Goal: Navigation & Orientation: Locate item on page

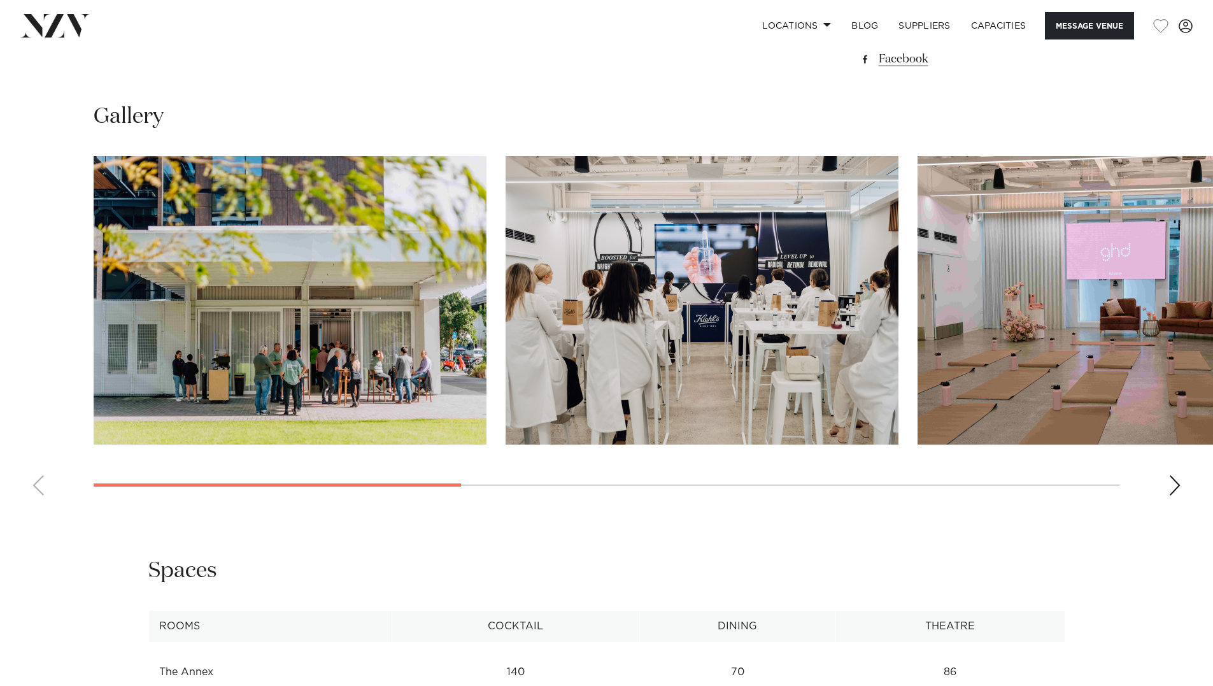
scroll to position [1146, 0]
click at [341, 287] on img "1 / 7" at bounding box center [290, 299] width 393 height 288
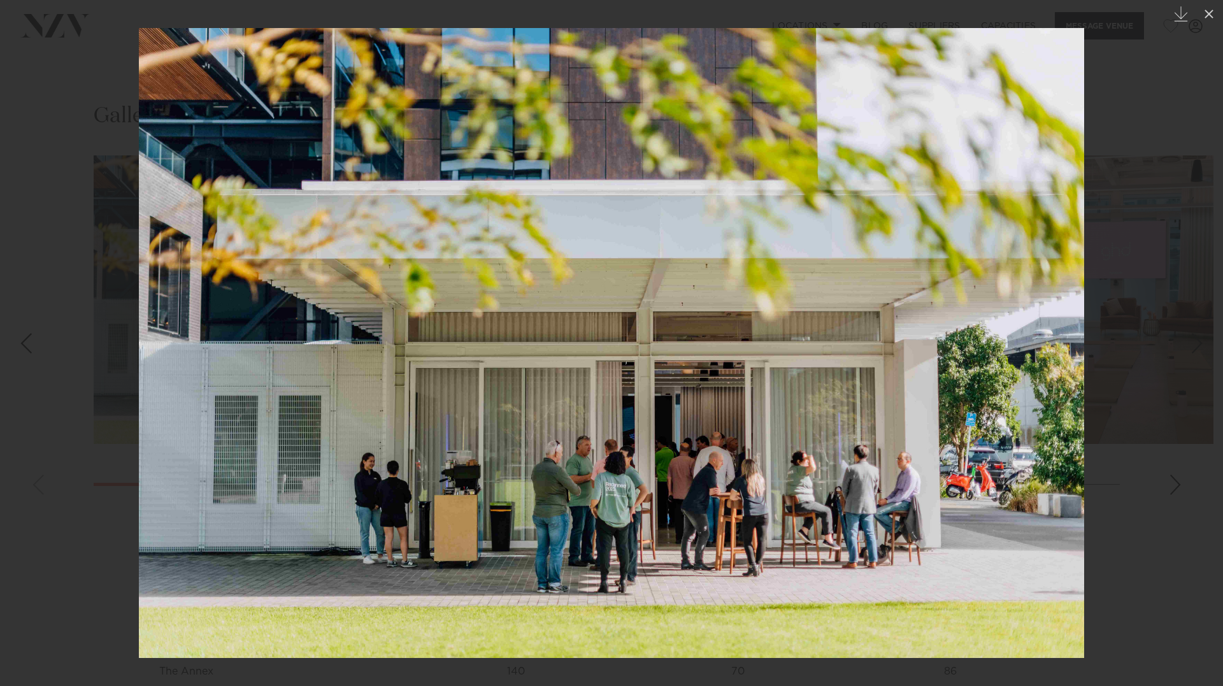
click at [1111, 372] on div at bounding box center [611, 343] width 1223 height 686
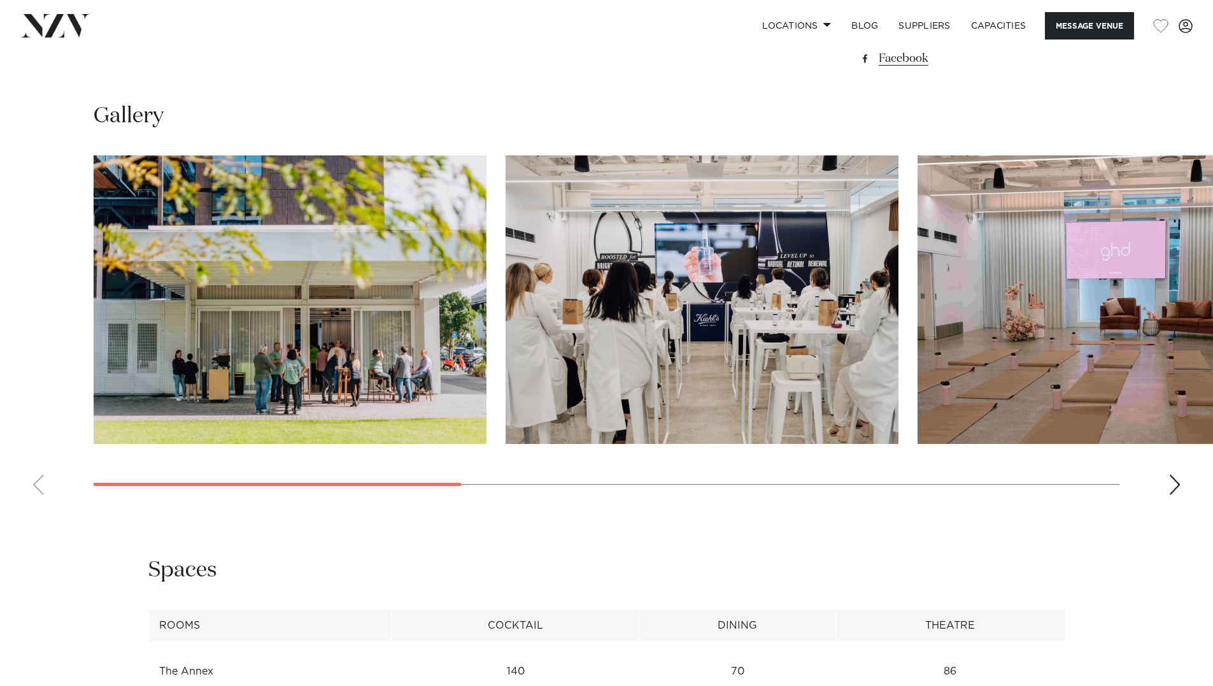
click at [1171, 495] on div "Next slide" at bounding box center [1174, 484] width 13 height 20
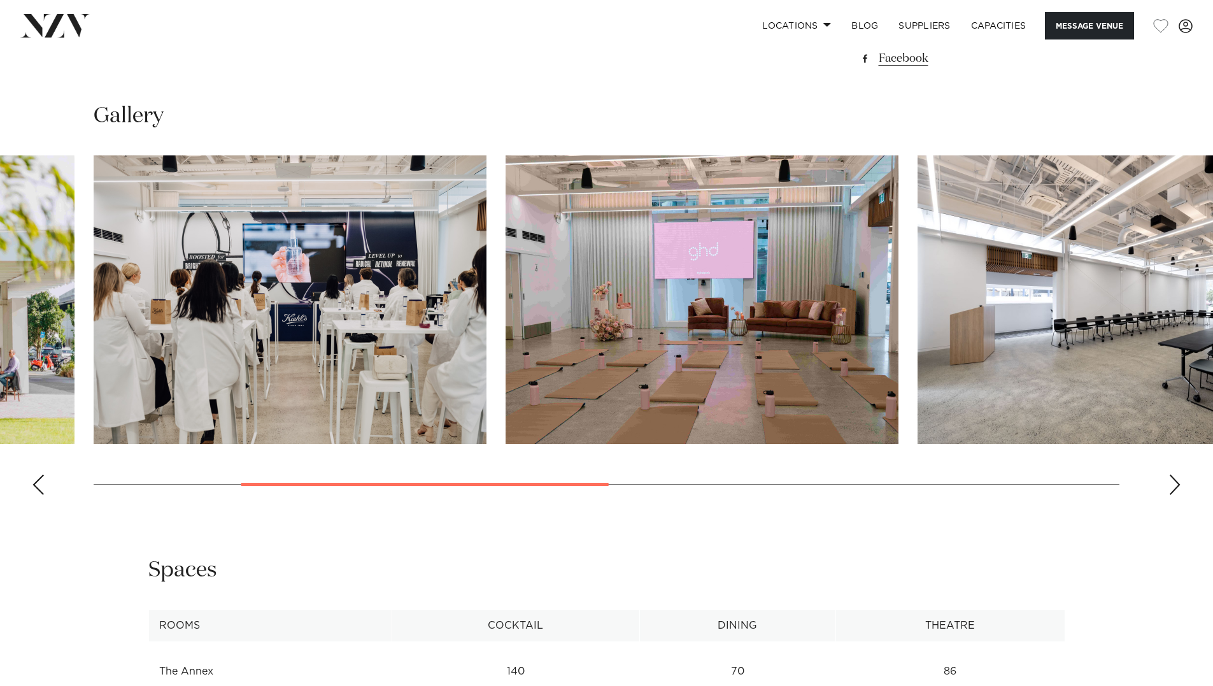
click at [1171, 495] on div "Next slide" at bounding box center [1174, 484] width 13 height 20
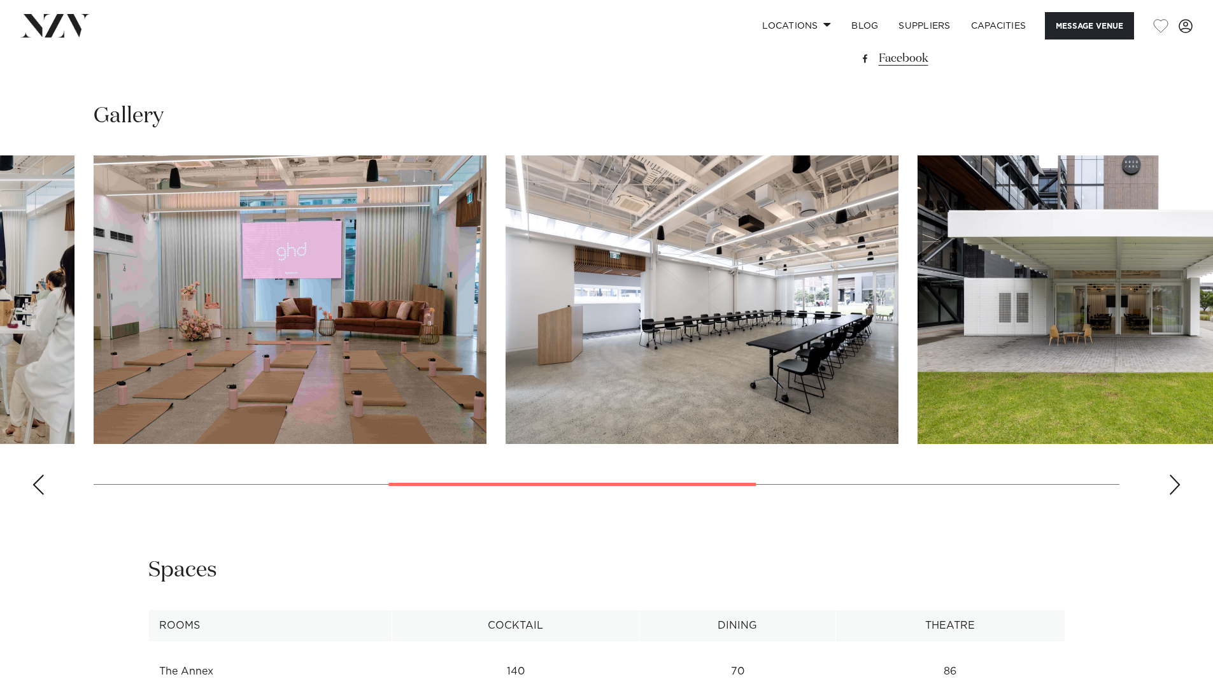
click at [1171, 495] on div "Next slide" at bounding box center [1174, 484] width 13 height 20
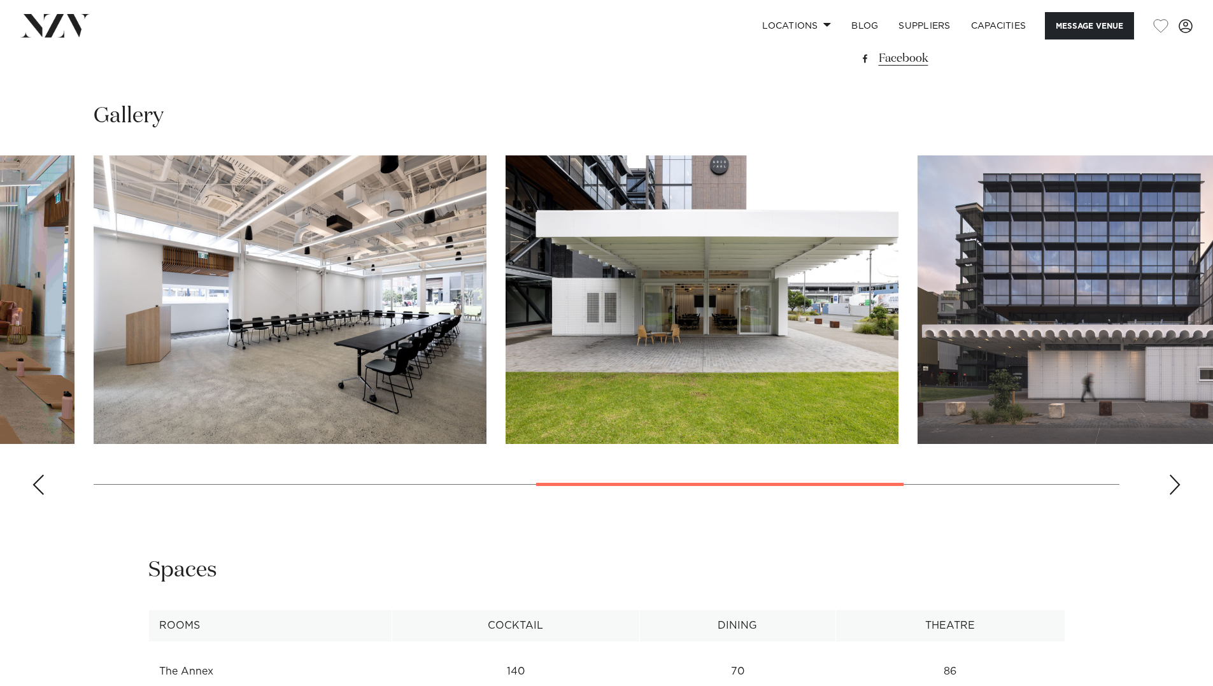
click at [1171, 495] on div "Next slide" at bounding box center [1174, 484] width 13 height 20
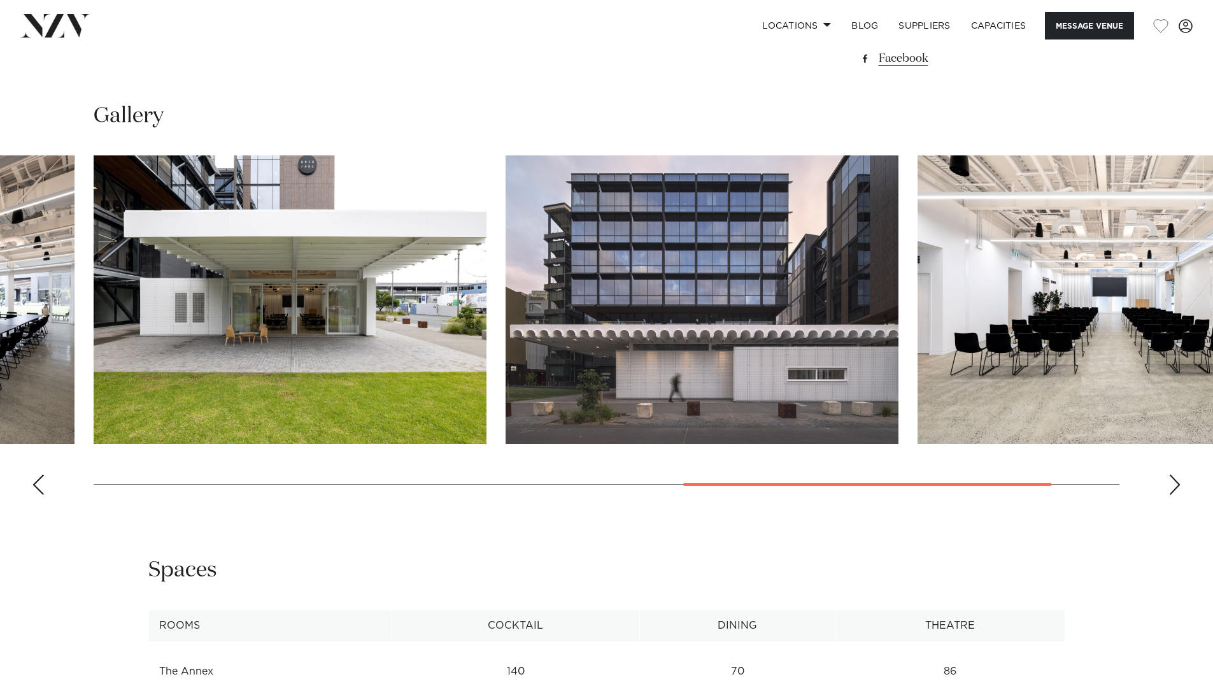
click at [1171, 495] on div "Next slide" at bounding box center [1174, 484] width 13 height 20
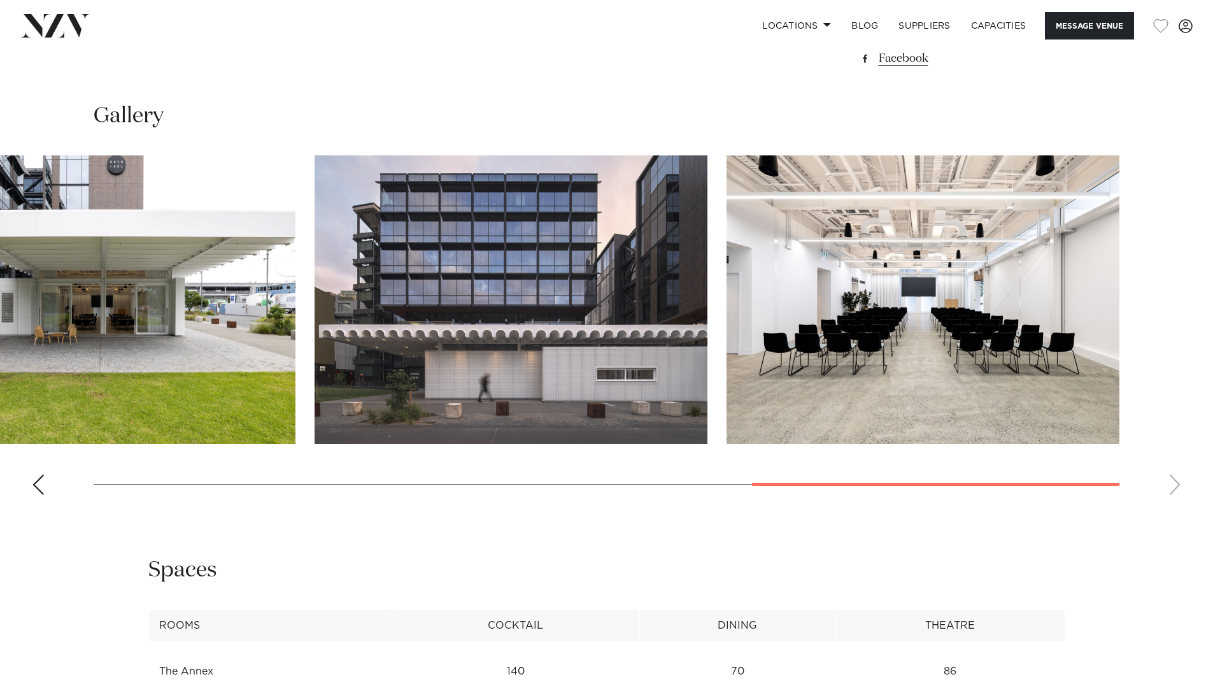
click at [1171, 505] on swiper-container at bounding box center [606, 330] width 1213 height 350
